Goal: Information Seeking & Learning: Find specific fact

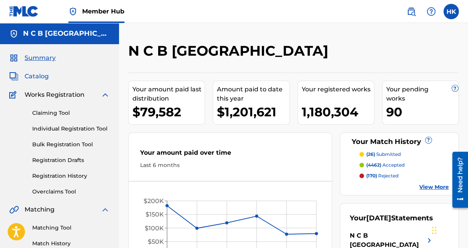
click at [42, 76] on span "Catalog" at bounding box center [37, 76] width 24 height 9
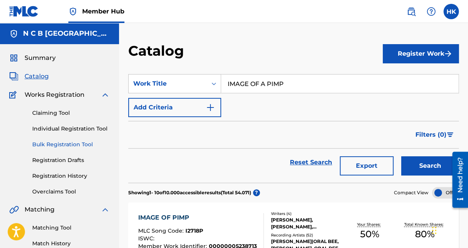
click at [57, 142] on link "Bulk Registration Tool" at bounding box center [70, 144] width 77 height 8
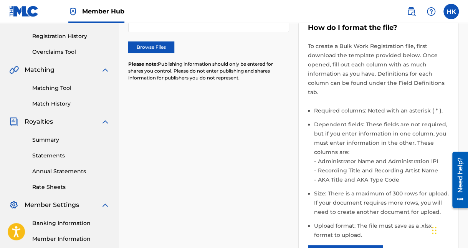
scroll to position [38, 0]
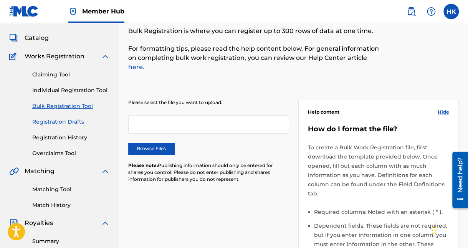
click at [59, 120] on link "Registration Drafts" at bounding box center [70, 122] width 77 height 8
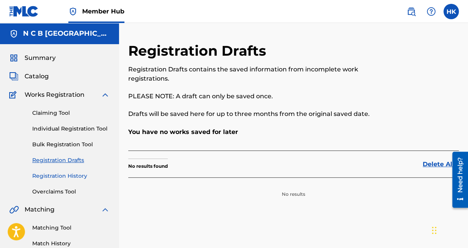
click at [53, 175] on link "Registration History" at bounding box center [70, 176] width 77 height 8
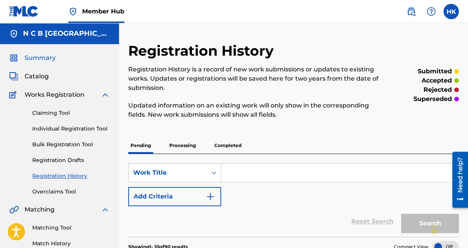
click at [45, 58] on span "Summary" at bounding box center [40, 57] width 31 height 9
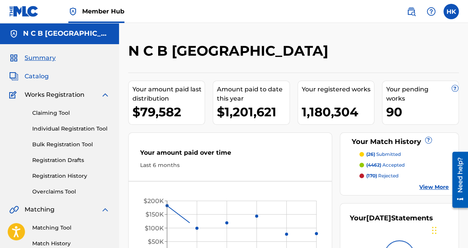
click at [45, 77] on span "Catalog" at bounding box center [37, 76] width 24 height 9
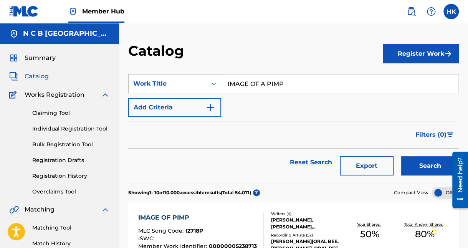
drag, startPoint x: 316, startPoint y: 82, endPoint x: 200, endPoint y: 75, distance: 116.8
click at [200, 74] on div "SearchWithCriteria1b735343-bbad-477e-b3e1-e382fe5af833 Work Title IMAGE OF A PI…" at bounding box center [293, 83] width 330 height 19
paste input "CALABRIA VOCAL VERSION"
type input "CALABRIA VOCAL VERSION"
click at [401, 156] on button "Search" at bounding box center [430, 165] width 58 height 19
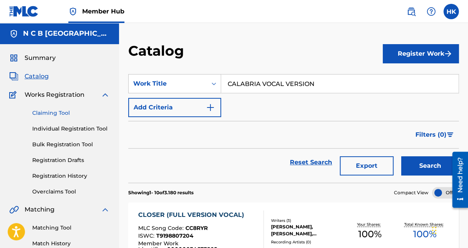
click at [64, 115] on link "Claiming Tool" at bounding box center [70, 113] width 77 height 8
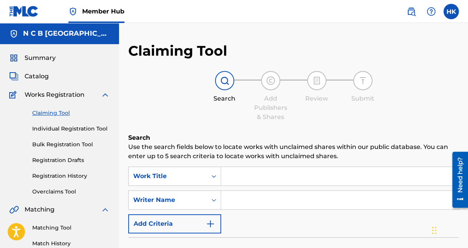
click at [229, 169] on input "Search Form" at bounding box center [339, 176] width 237 height 18
click at [230, 168] on input "Search Form" at bounding box center [339, 176] width 237 height 18
paste input "CALABRIA VOCAL VERSION"
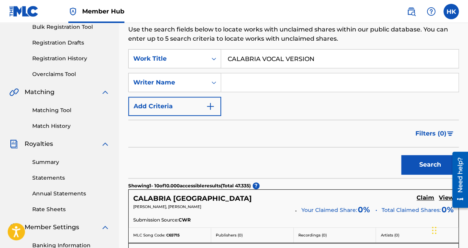
scroll to position [115, 0]
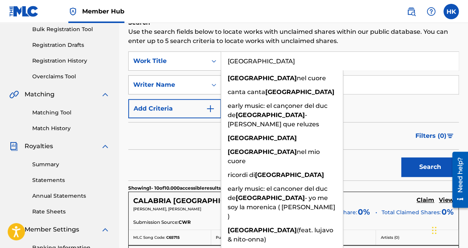
type input "[GEOGRAPHIC_DATA]"
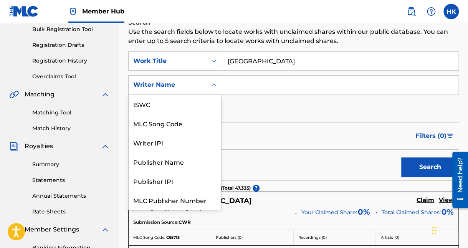
click at [187, 84] on div "Writer Name" at bounding box center [167, 84] width 69 height 9
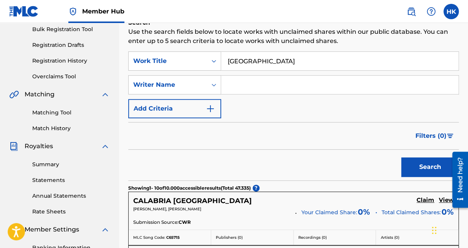
click at [248, 85] on input "Search Form" at bounding box center [339, 85] width 237 height 18
type input "saad"
click at [401, 157] on button "Search" at bounding box center [430, 166] width 58 height 19
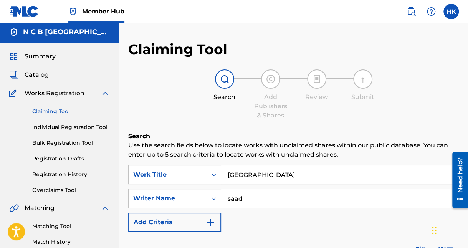
scroll to position [0, 0]
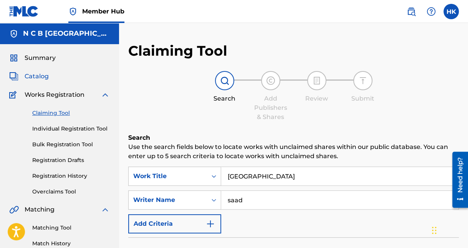
click at [29, 74] on span "Catalog" at bounding box center [37, 76] width 24 height 9
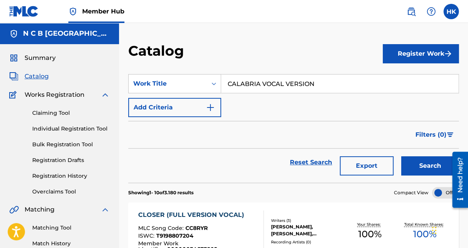
click at [323, 85] on input "CALABRIA VOCAL VERSION" at bounding box center [339, 83] width 237 height 18
type input "[GEOGRAPHIC_DATA]"
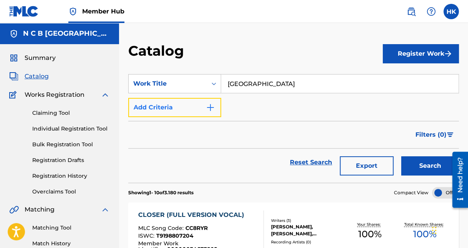
click at [199, 107] on button "Add Criteria" at bounding box center [174, 107] width 93 height 19
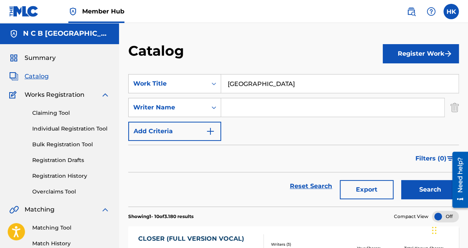
click at [249, 110] on input "Search Form" at bounding box center [332, 107] width 223 height 18
type input "saad"
click at [401, 180] on button "Search" at bounding box center [430, 189] width 58 height 19
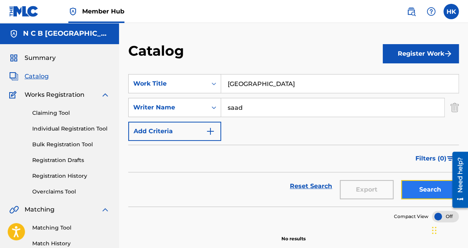
click at [419, 192] on button "Search" at bounding box center [430, 189] width 58 height 19
click at [291, 86] on input "[GEOGRAPHIC_DATA]" at bounding box center [339, 83] width 237 height 18
click at [411, 14] on img at bounding box center [410, 11] width 9 height 9
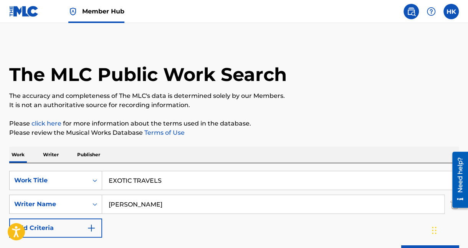
click at [219, 181] on input "EXOTIC TRAVELS" at bounding box center [280, 180] width 356 height 18
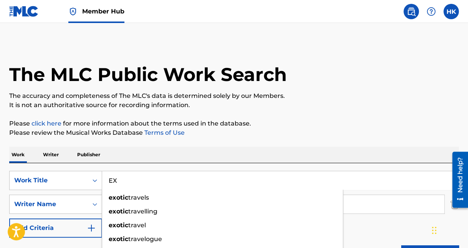
type input "E"
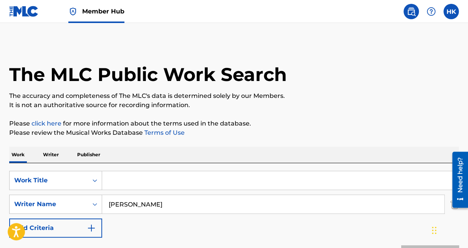
paste input "CALABRIA VOCAL VERSION"
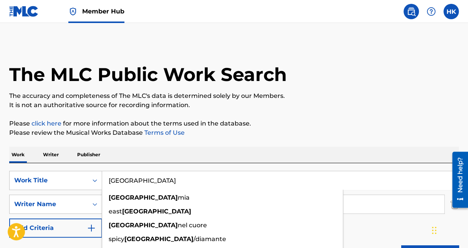
type input "[GEOGRAPHIC_DATA]"
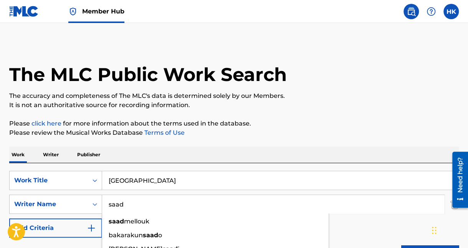
type input "saad"
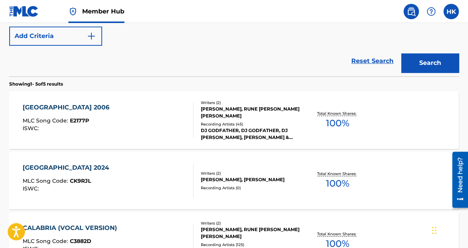
scroll to position [230, 0]
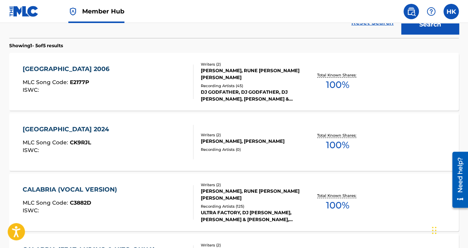
click at [271, 209] on div "ULTRA FACTORY, DJ [PERSON_NAME], [PERSON_NAME] & [PERSON_NAME], STARLET, FOREVE…" at bounding box center [250, 216] width 99 height 14
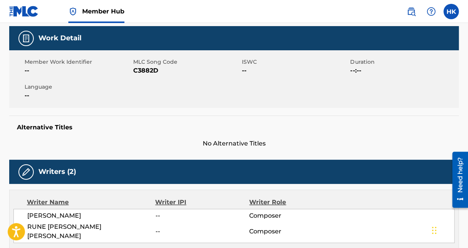
scroll to position [38, 0]
